Goal: Task Accomplishment & Management: Manage account settings

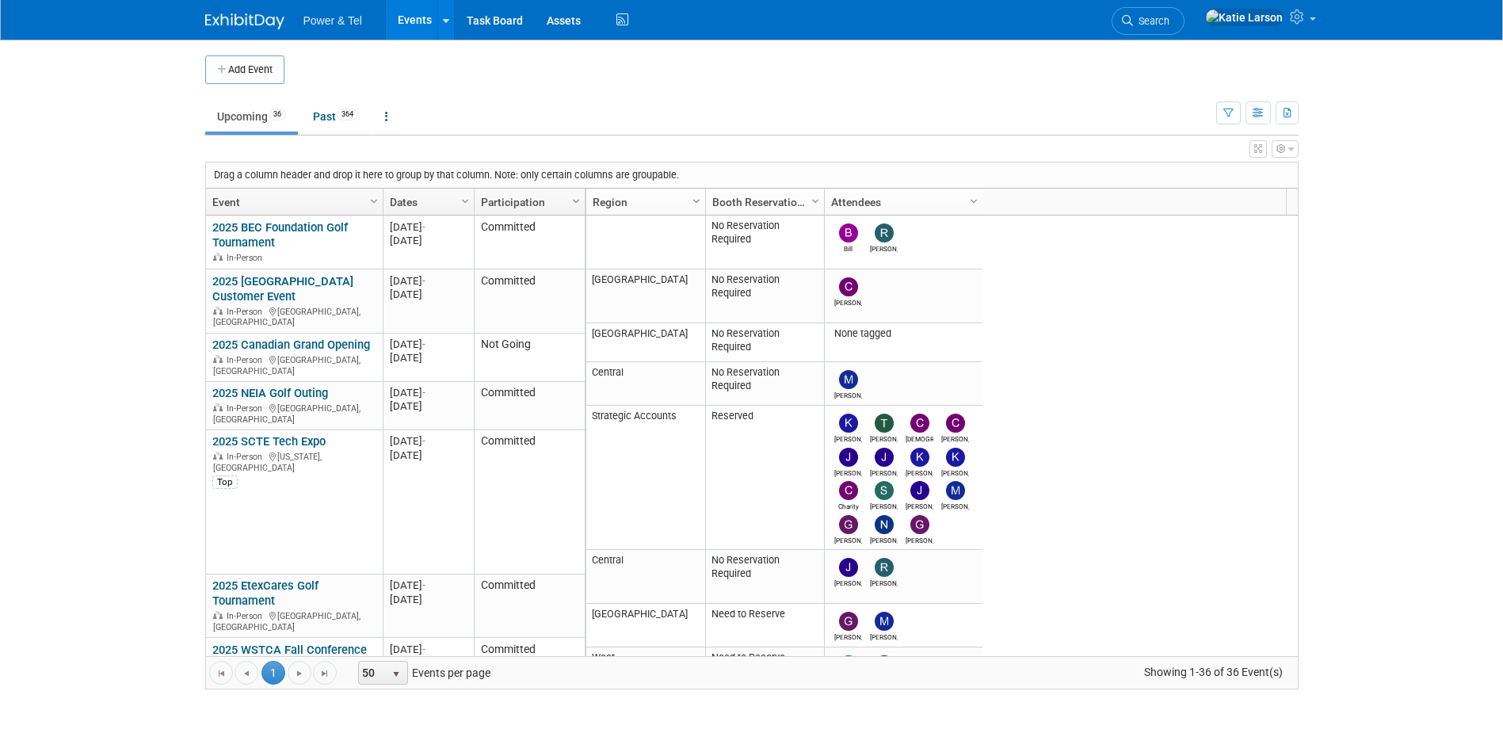
click at [308, 434] on link "2025 SCTE Tech Expo" at bounding box center [268, 441] width 113 height 14
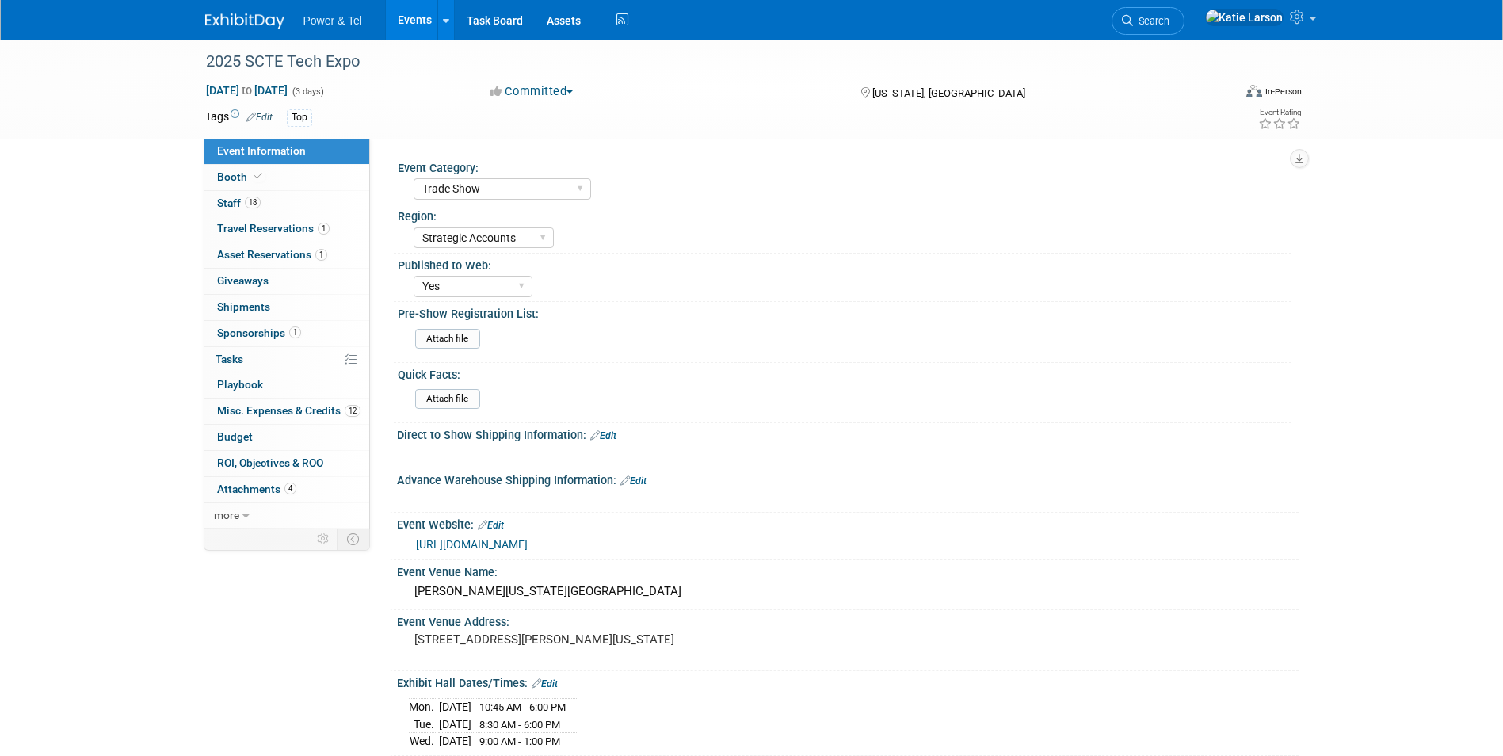
select select "Trade Show"
select select "Strategic Accounts"
select select "Yes"
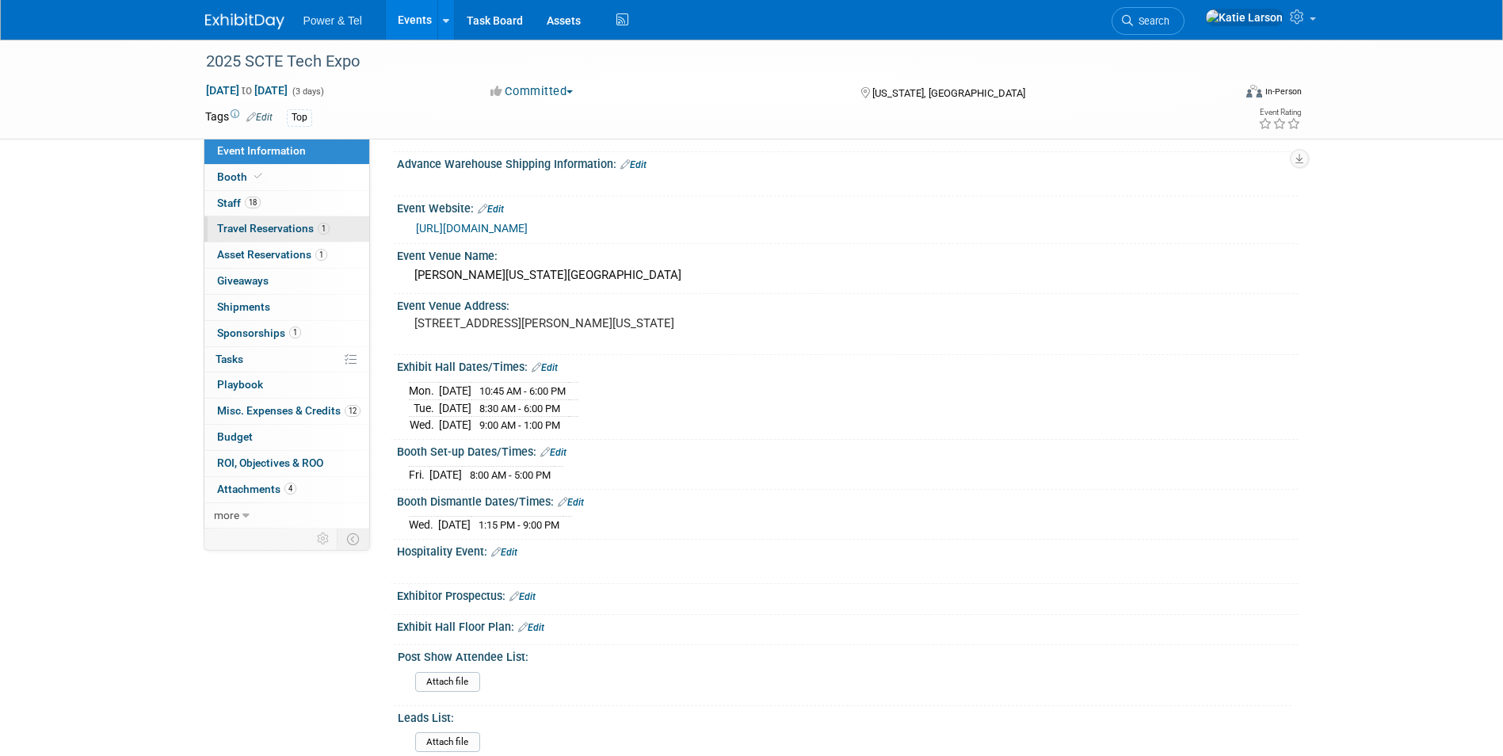
scroll to position [317, 0]
click at [302, 208] on link "18 Staff 18" at bounding box center [286, 203] width 165 height 25
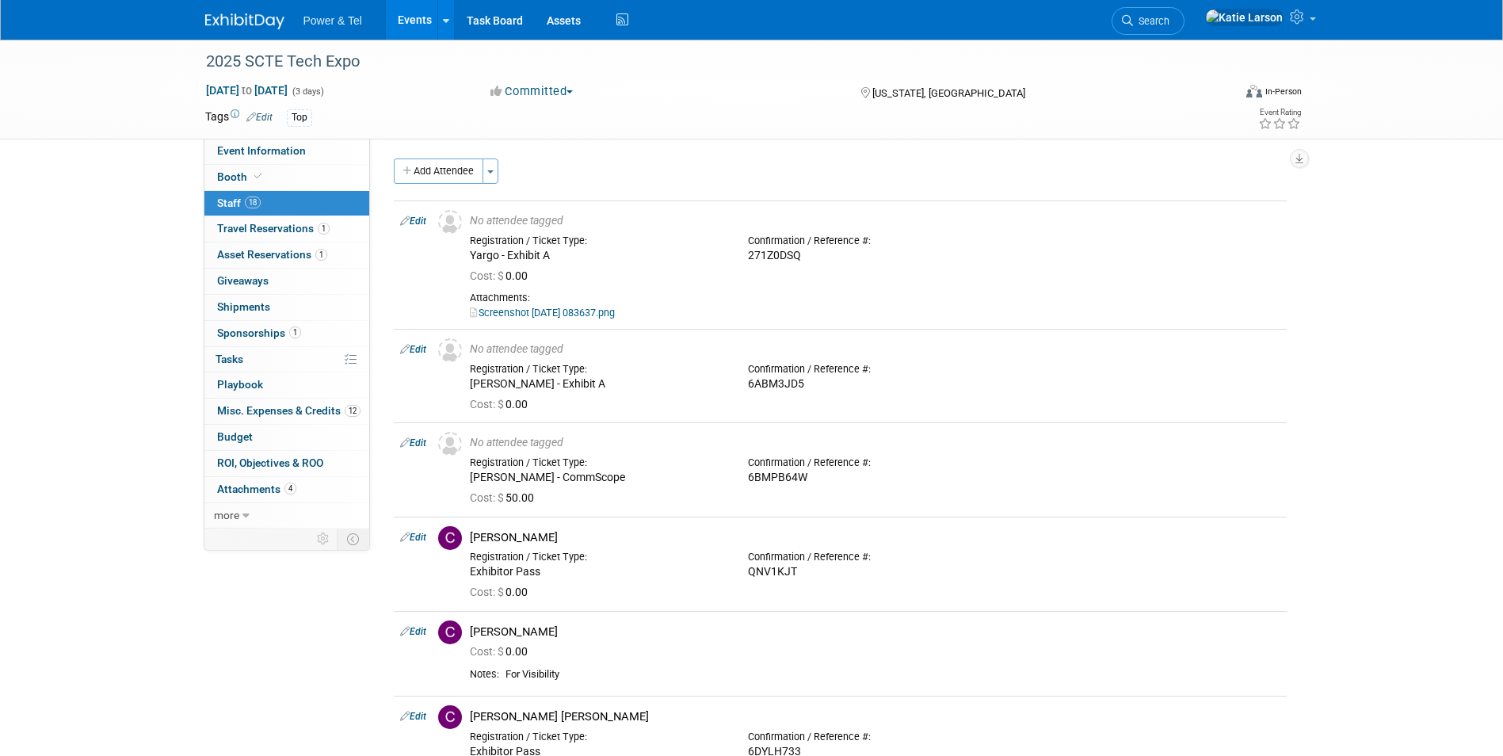
scroll to position [0, 0]
click at [231, 222] on span "Travel Reservations 1" at bounding box center [273, 228] width 112 height 13
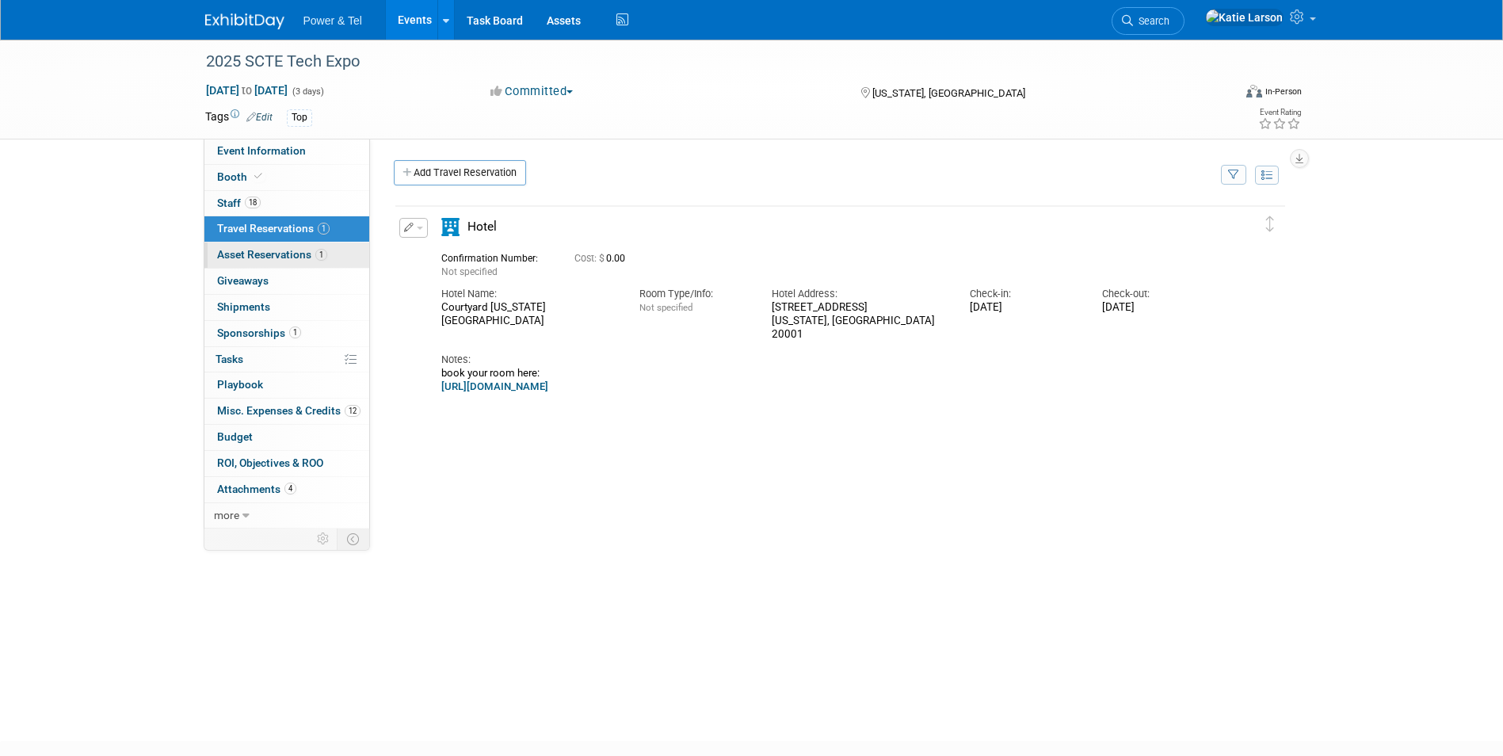
click at [255, 253] on span "Asset Reservations 1" at bounding box center [272, 254] width 110 height 13
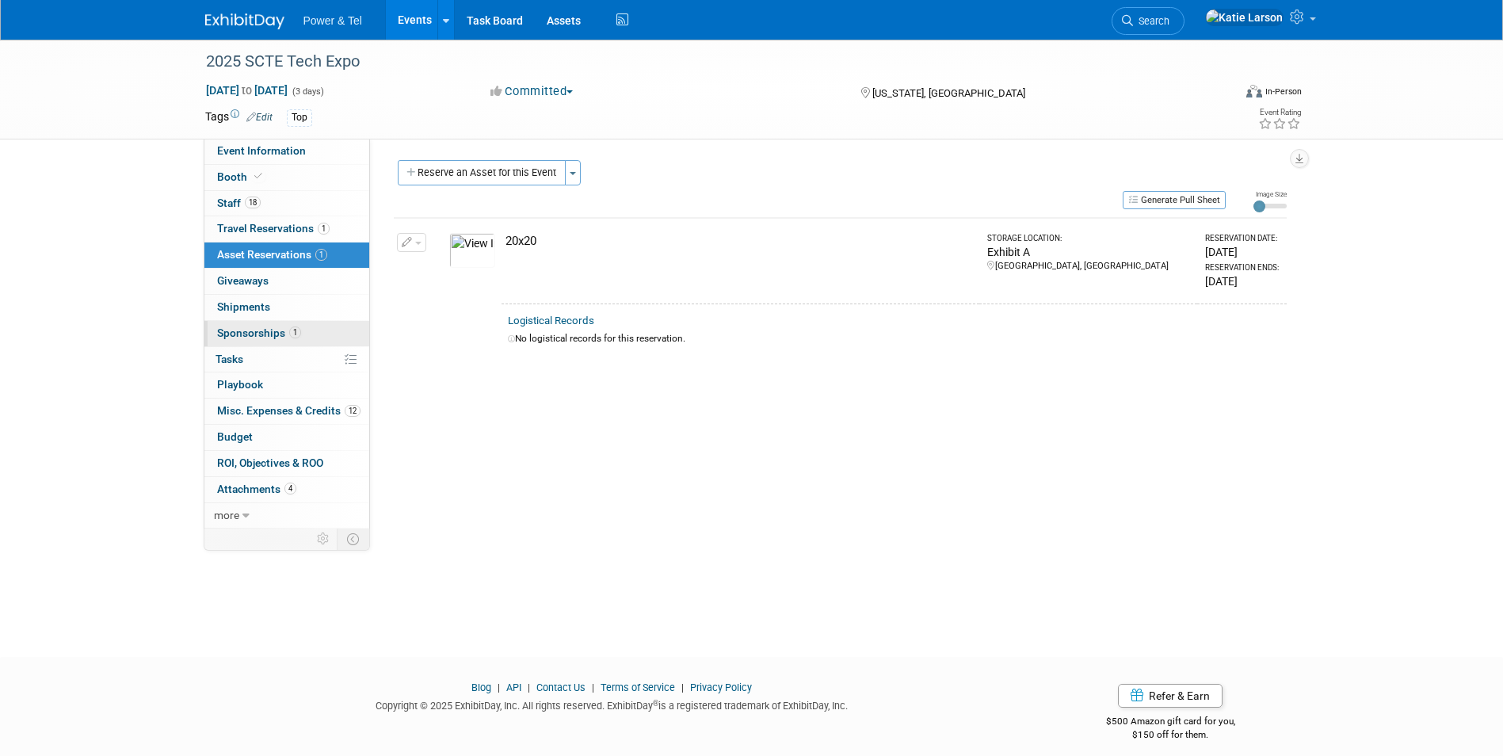
click at [288, 341] on link "1 Sponsorships 1" at bounding box center [286, 333] width 165 height 25
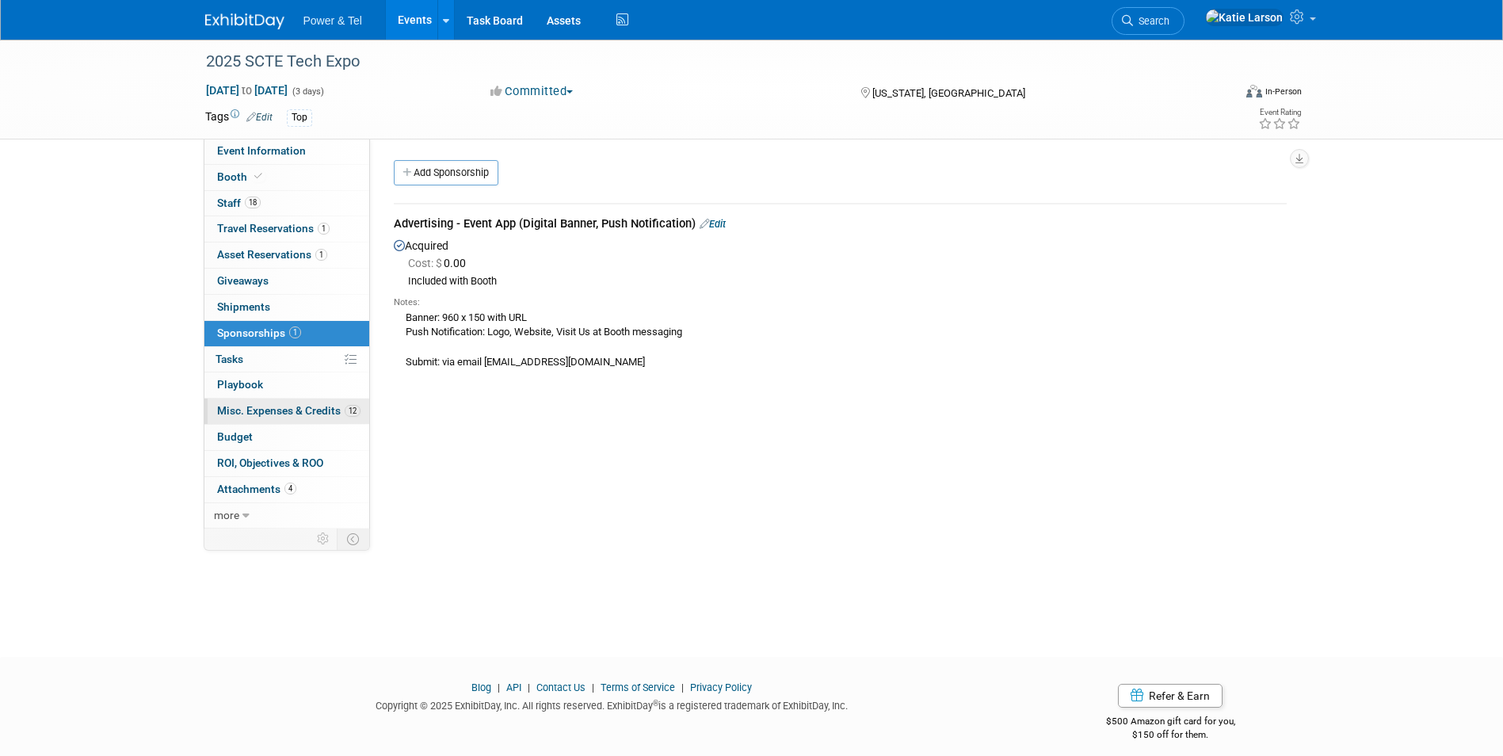
click at [322, 408] on span "Misc. Expenses & Credits 12" at bounding box center [288, 410] width 143 height 13
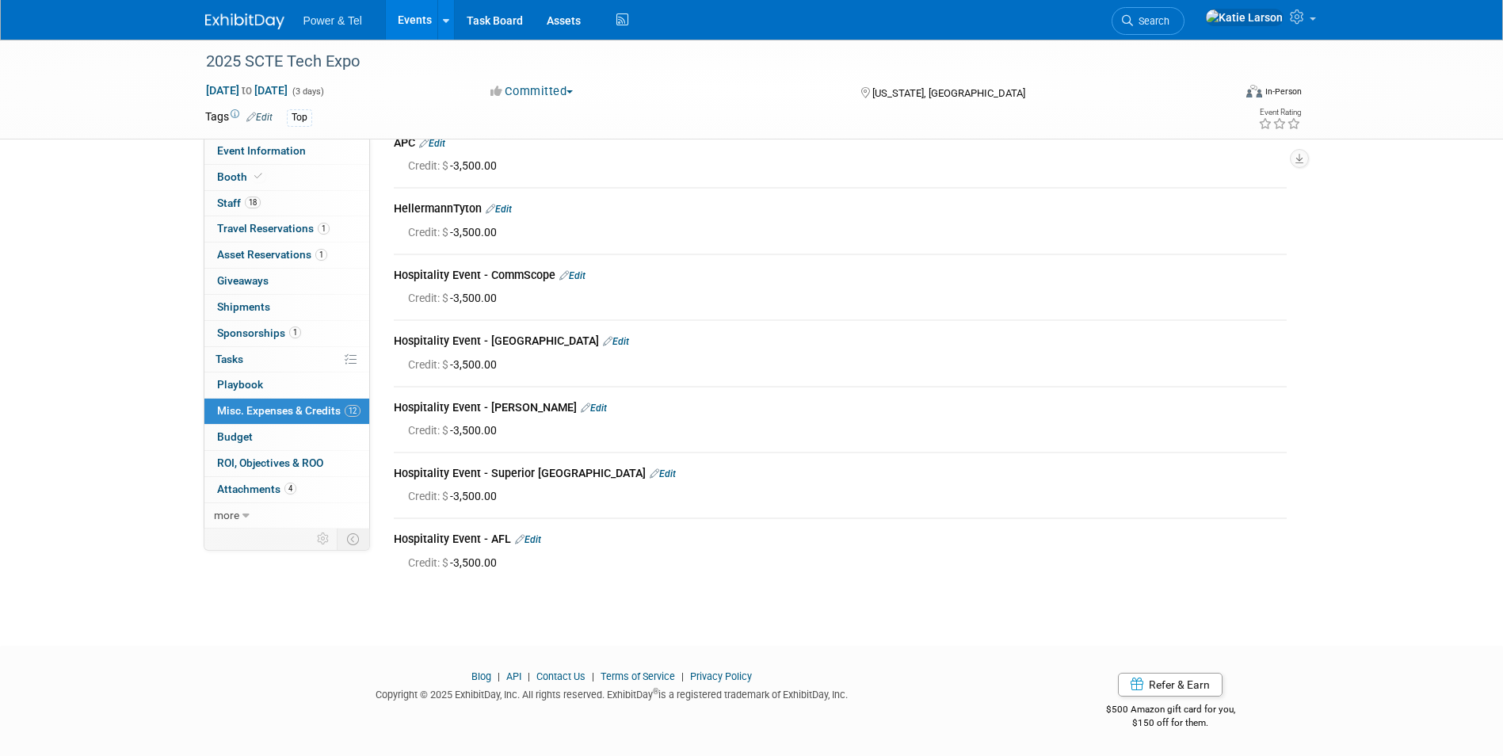
scroll to position [413, 0]
click at [273, 459] on span "ROI, Objectives & ROO 0" at bounding box center [270, 462] width 106 height 13
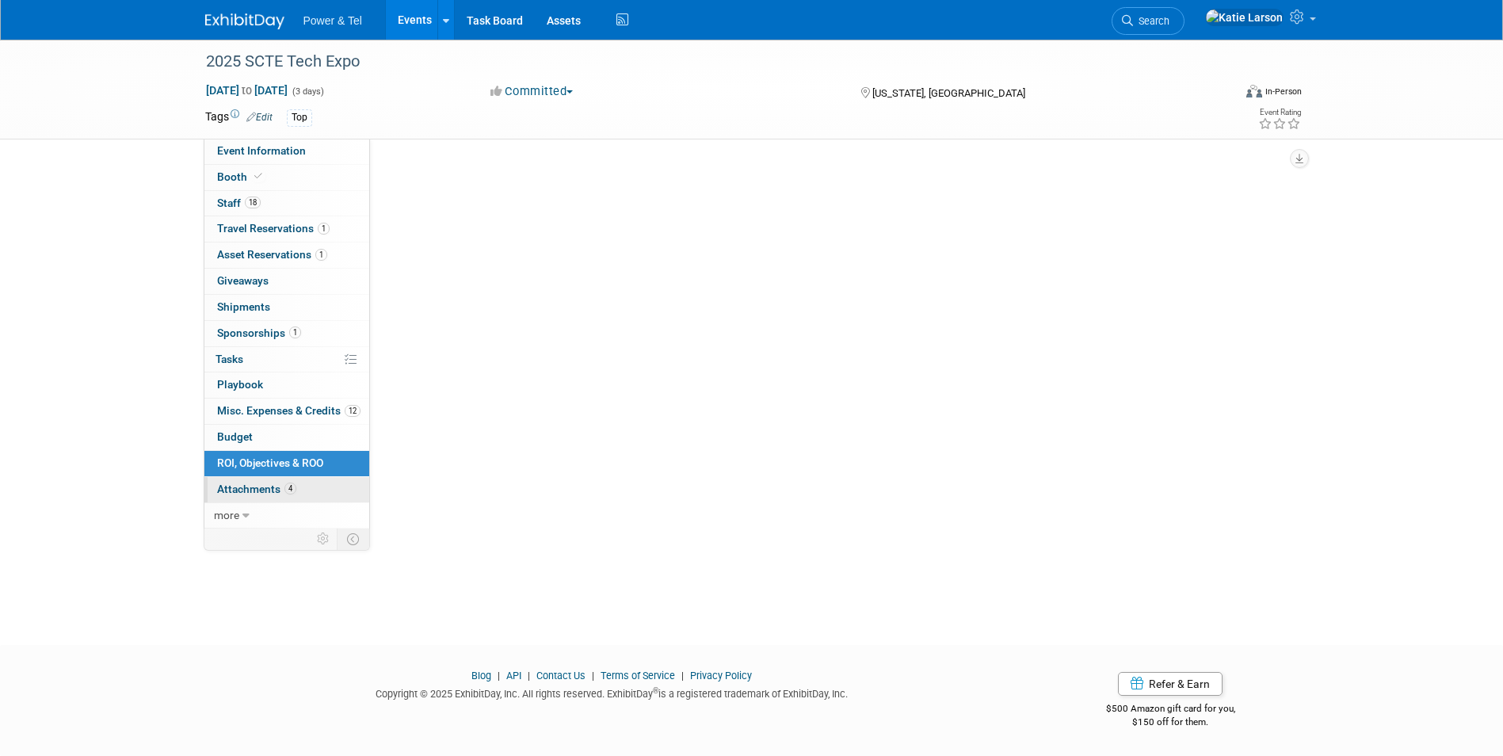
scroll to position [0, 0]
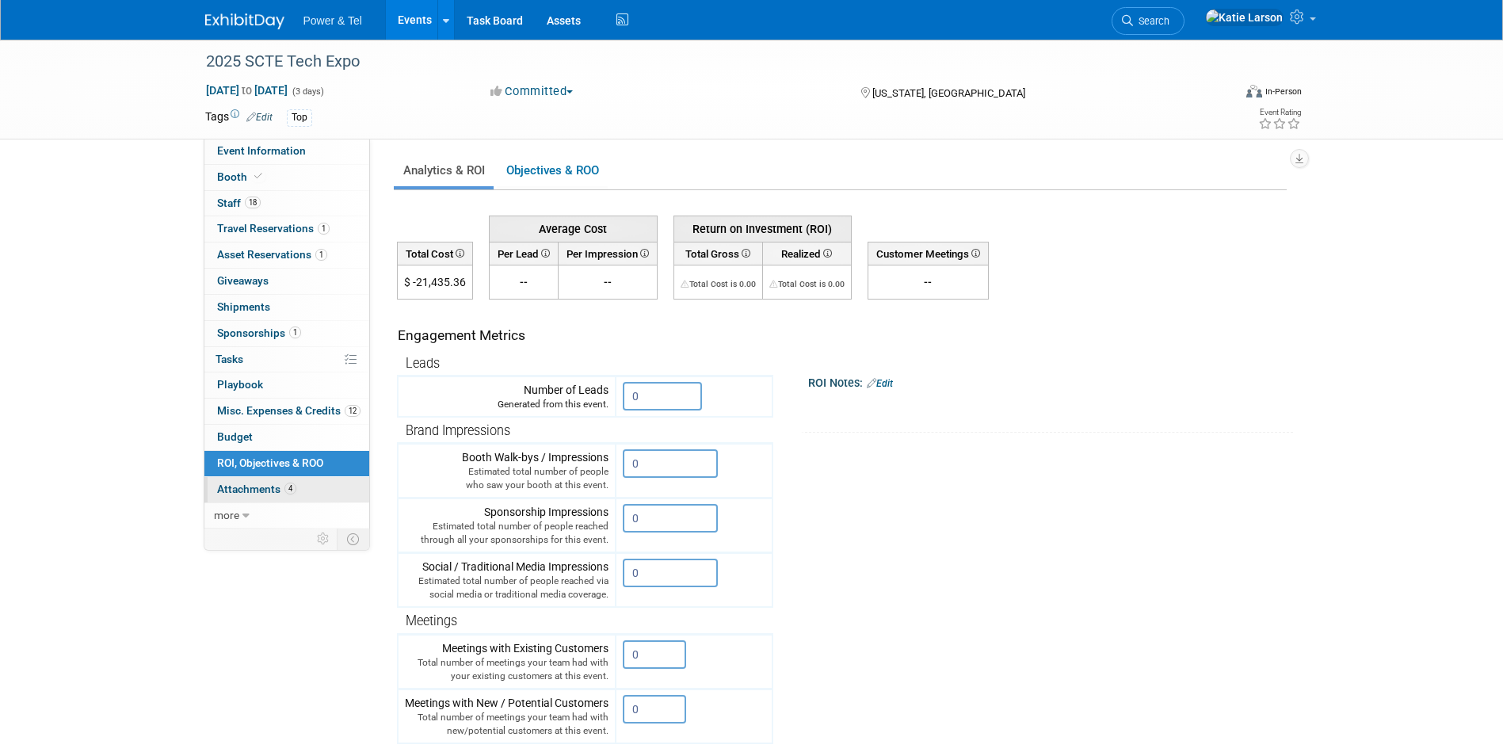
click at [273, 479] on link "4 Attachments 4" at bounding box center [286, 489] width 165 height 25
